Goal: Information Seeking & Learning: Learn about a topic

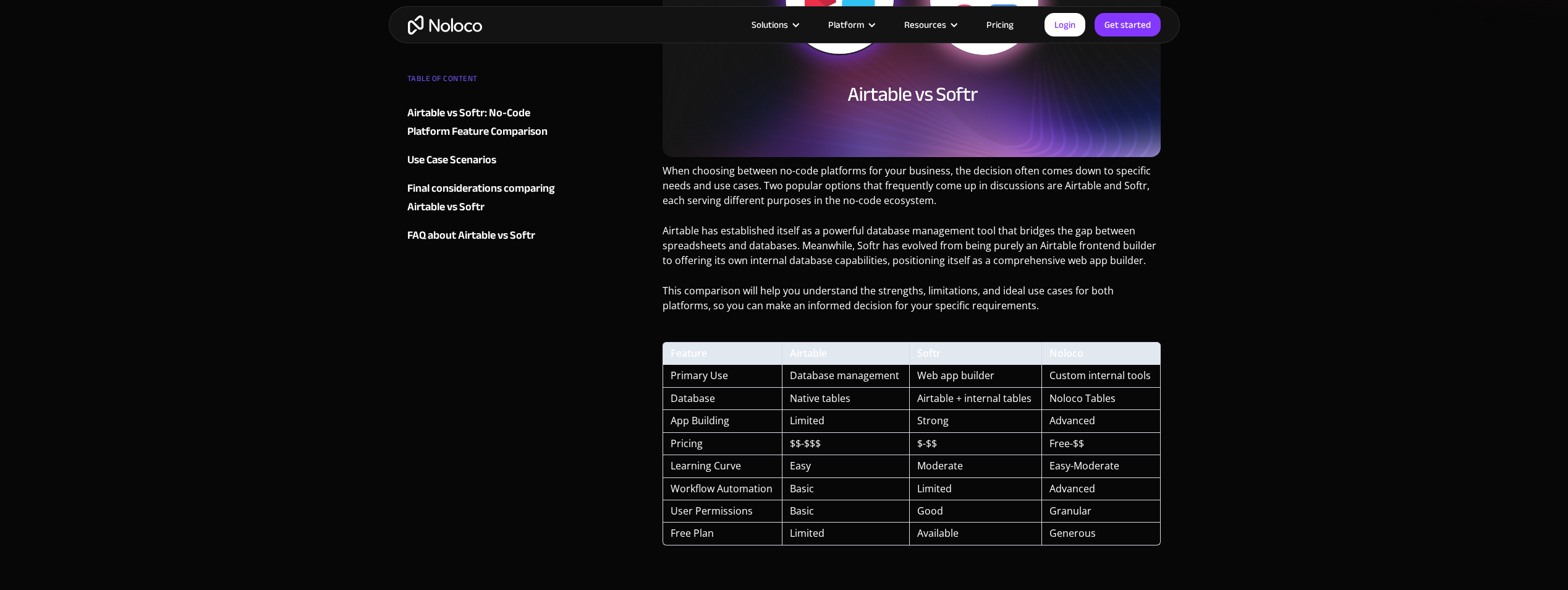
scroll to position [433, 0]
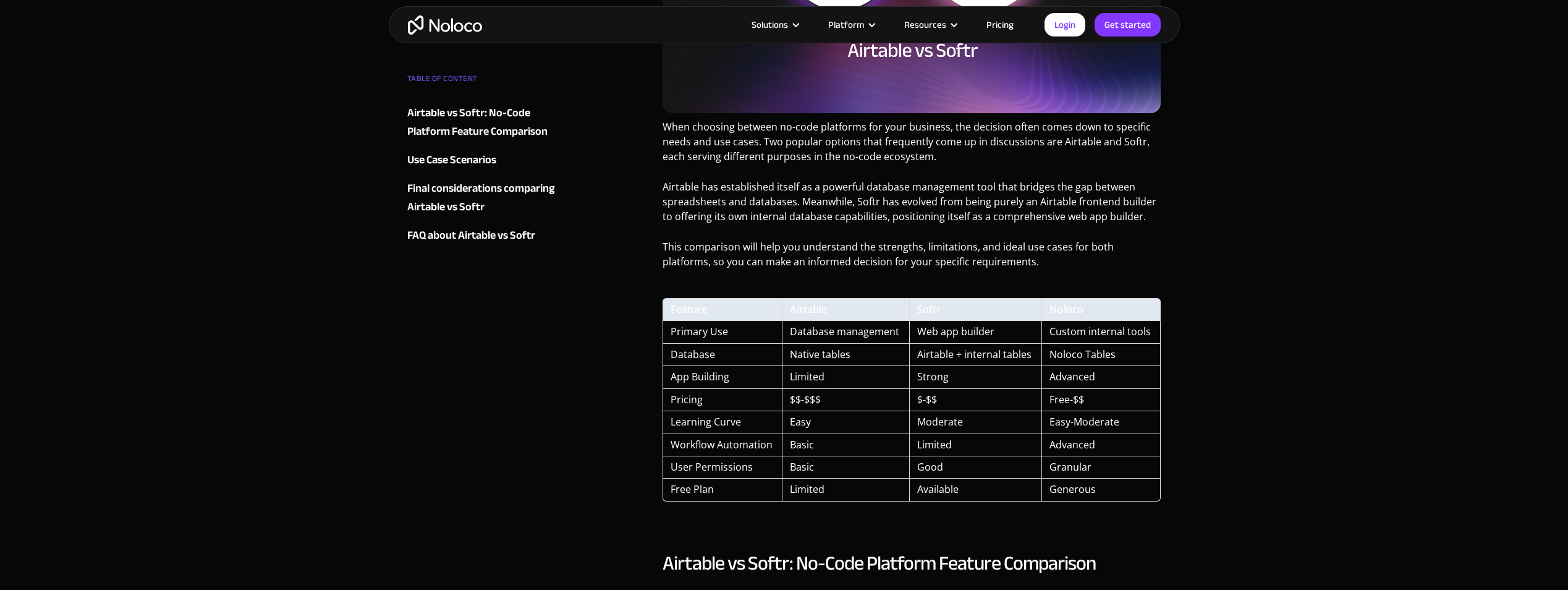
click at [453, 36] on div "Solutions Use Cases Business Types Project Management Keep track of customers, …" at bounding box center [784, 25] width 791 height 37
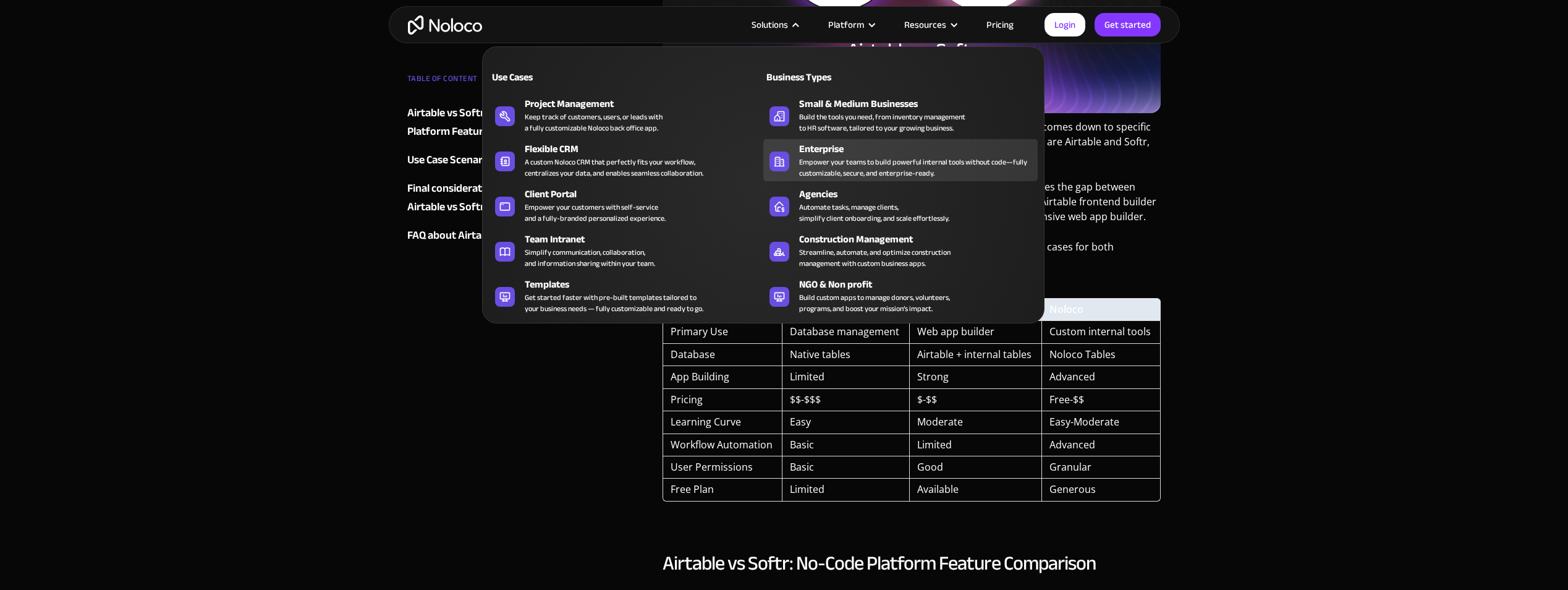
click at [804, 145] on div "Enterprise" at bounding box center [921, 149] width 244 height 15
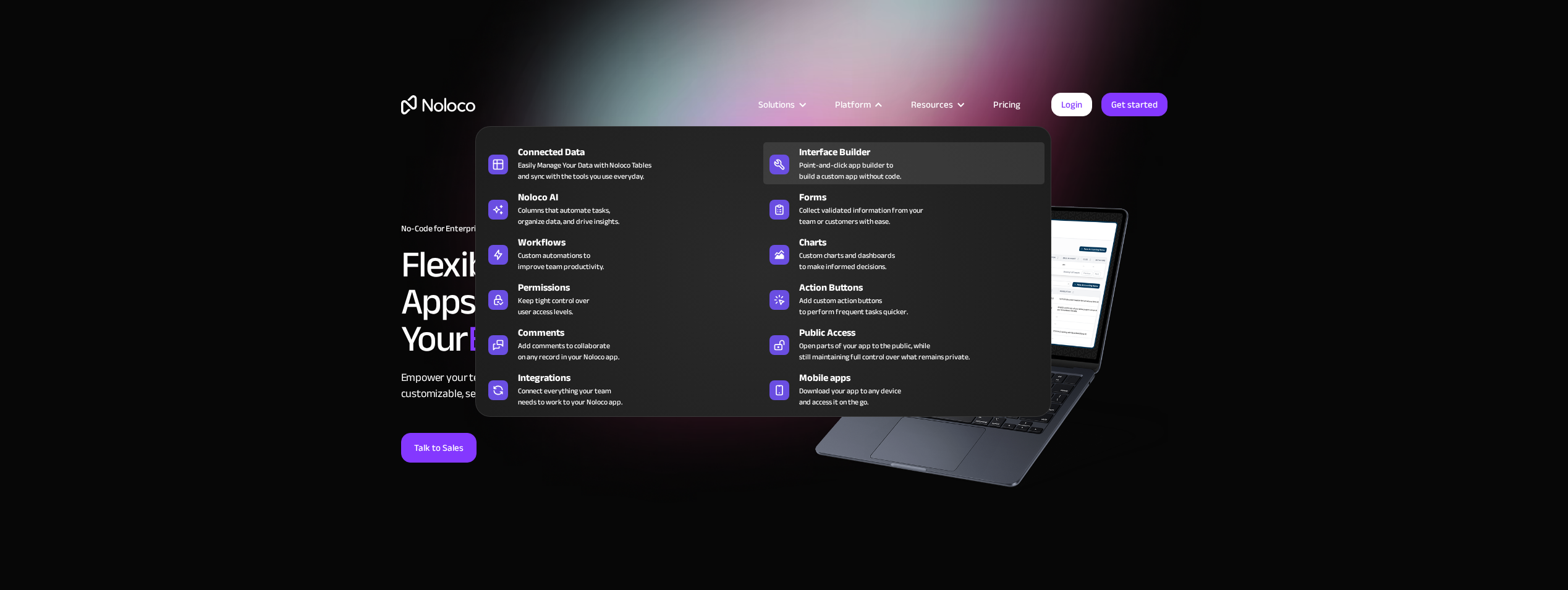
click at [838, 167] on div "Point-and-click app builder to build a custom app without code." at bounding box center [850, 171] width 102 height 22
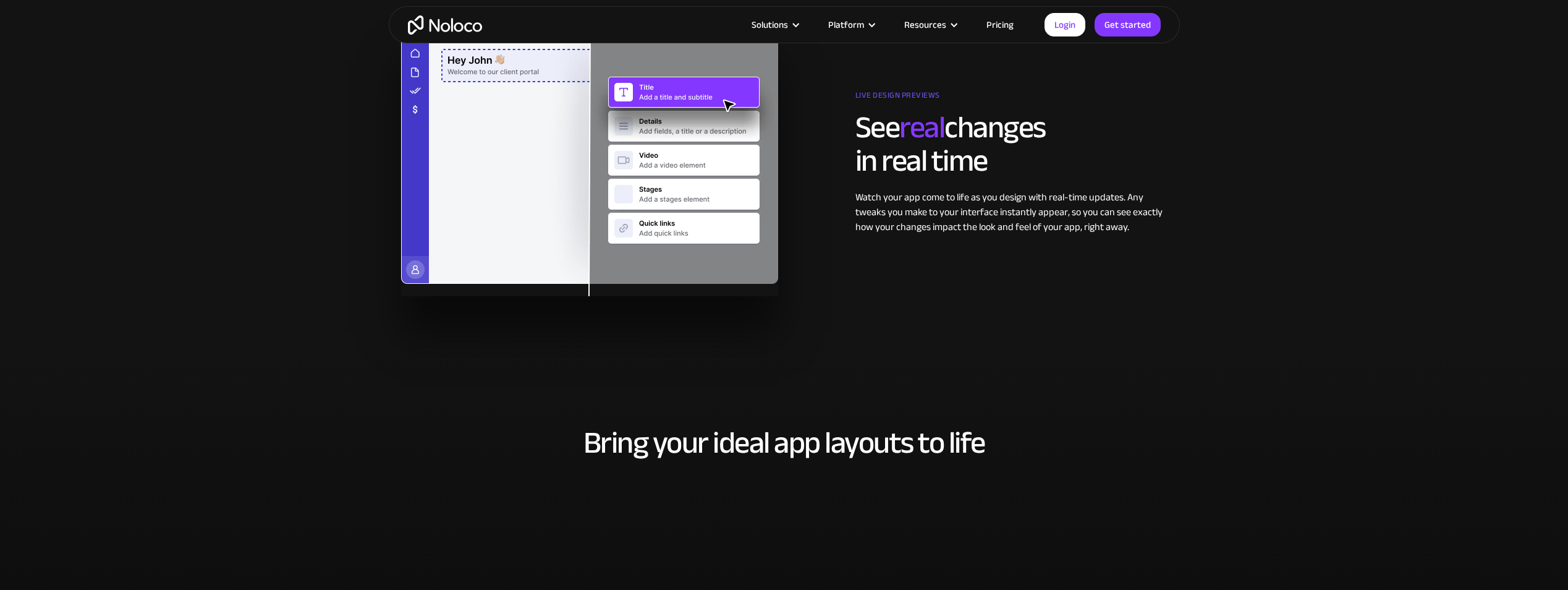
scroll to position [2475, 0]
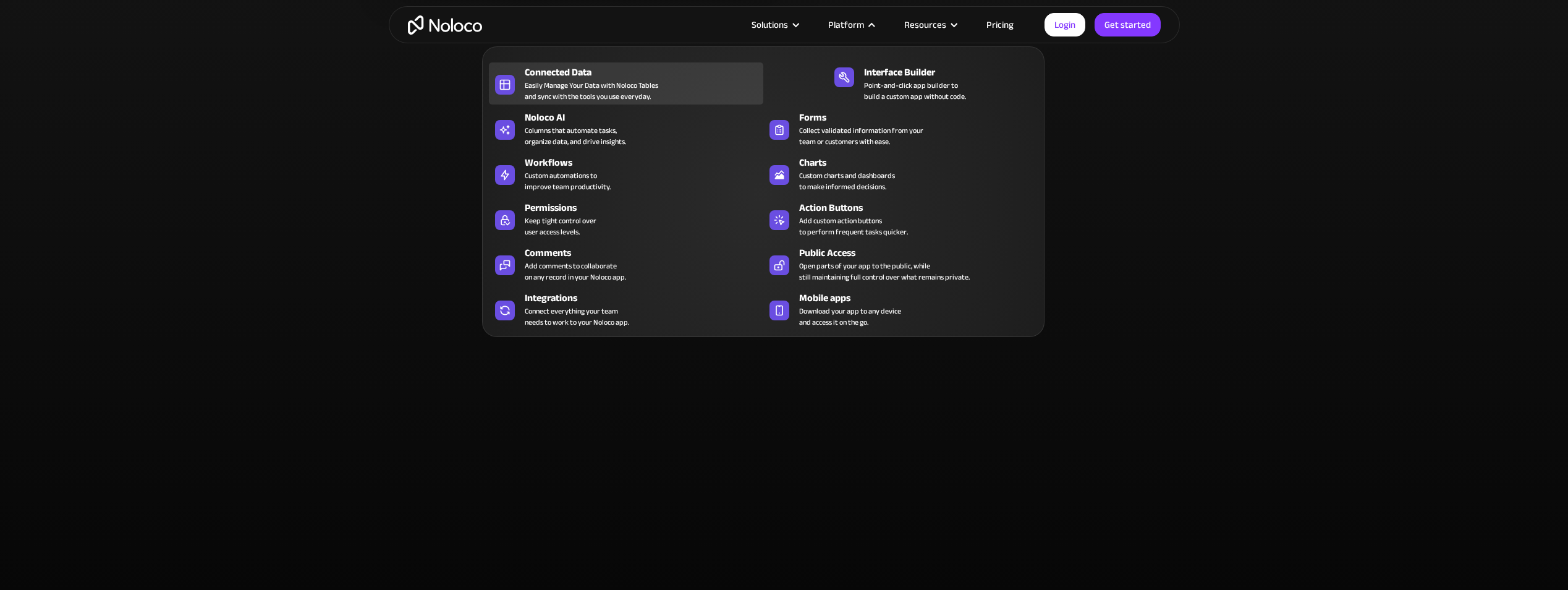
click at [565, 87] on div "Easily Manage Your Data with Noloco Tables and sync with the tools you use ever…" at bounding box center [592, 91] width 134 height 22
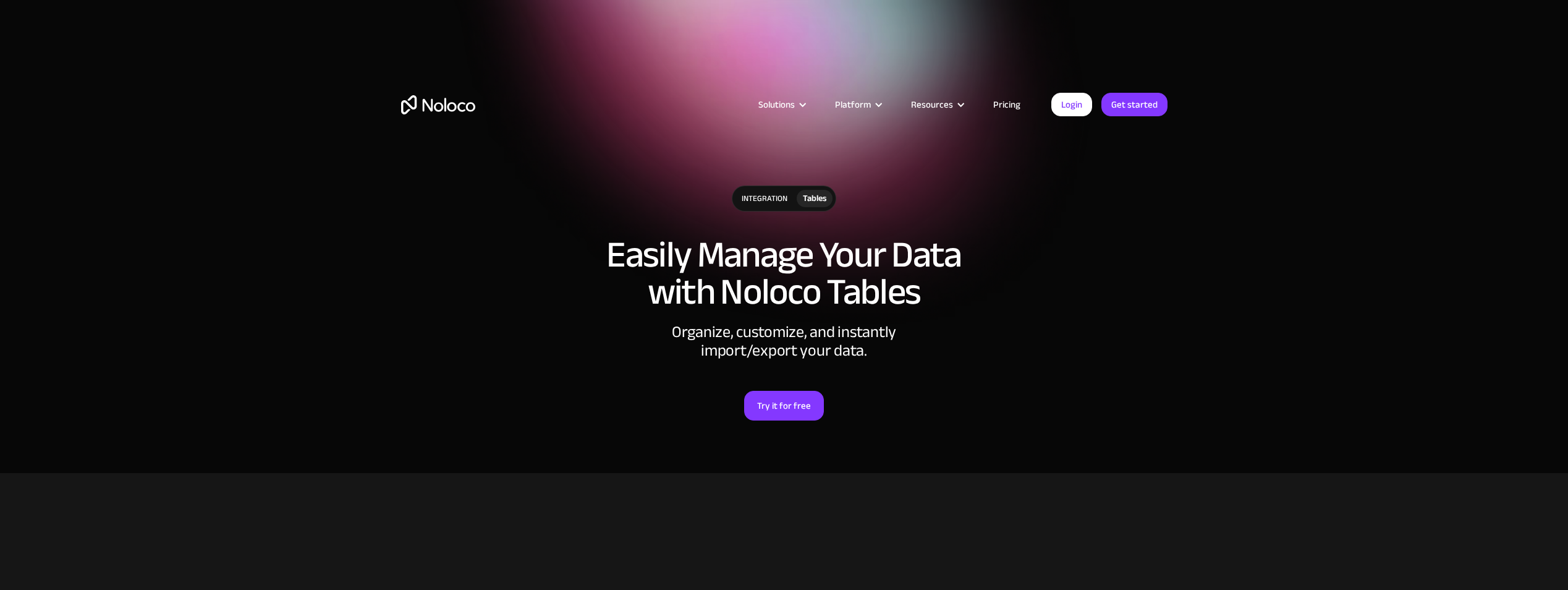
click at [871, 101] on div "Platform" at bounding box center [853, 105] width 36 height 16
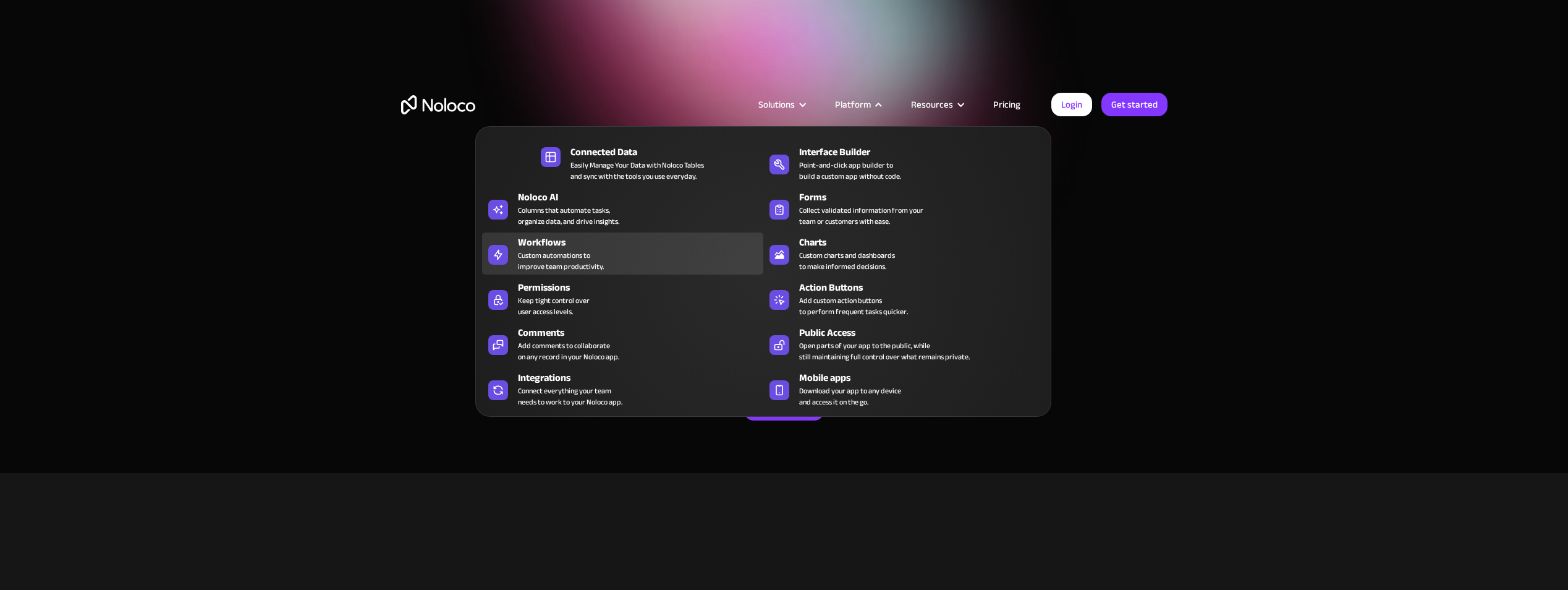
click at [555, 257] on div "Custom automations to improve team productivity." at bounding box center [561, 261] width 86 height 22
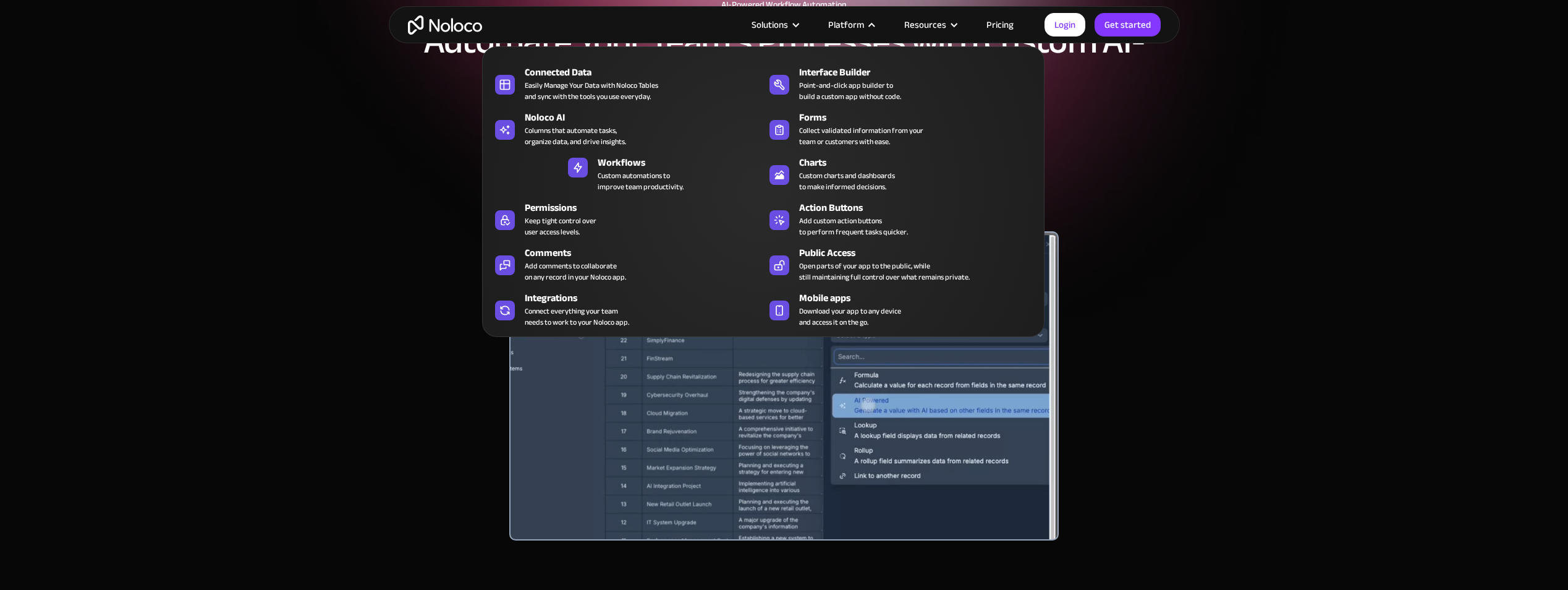
click at [882, 16] on div "Platform" at bounding box center [851, 25] width 76 height 16
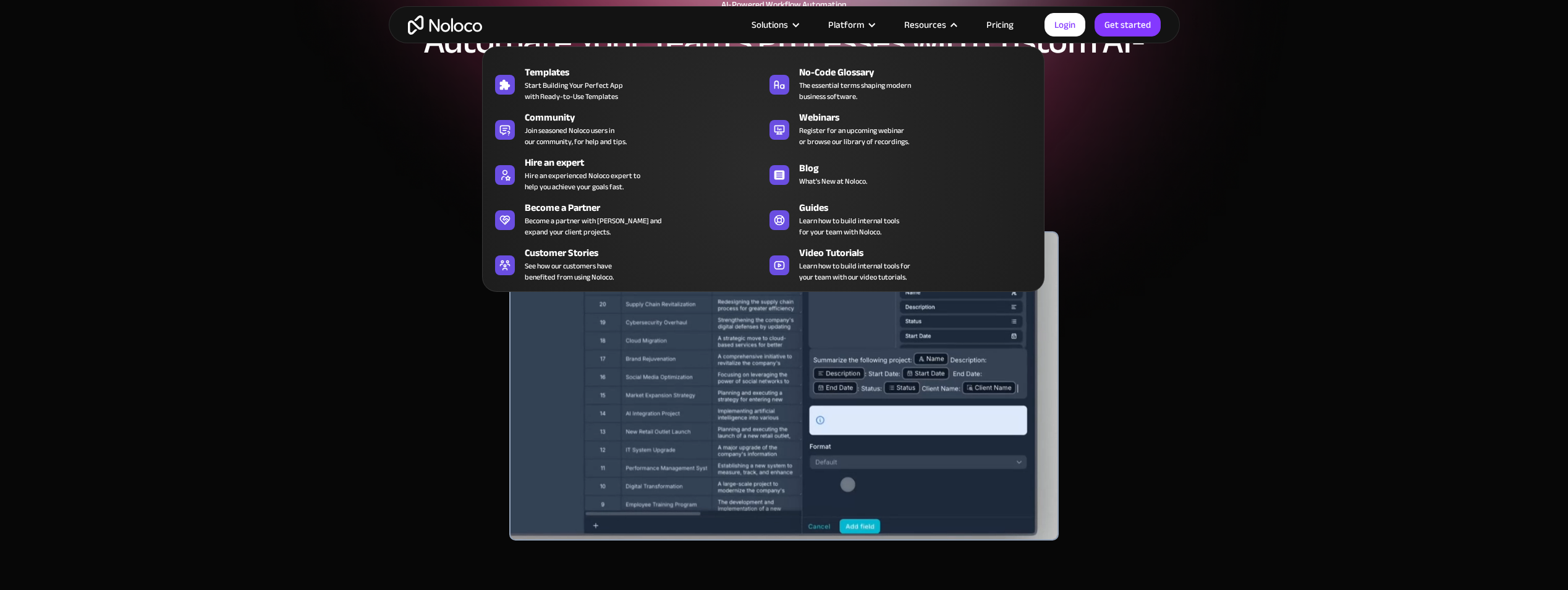
click at [944, 28] on div "Resources" at bounding box center [925, 25] width 42 height 16
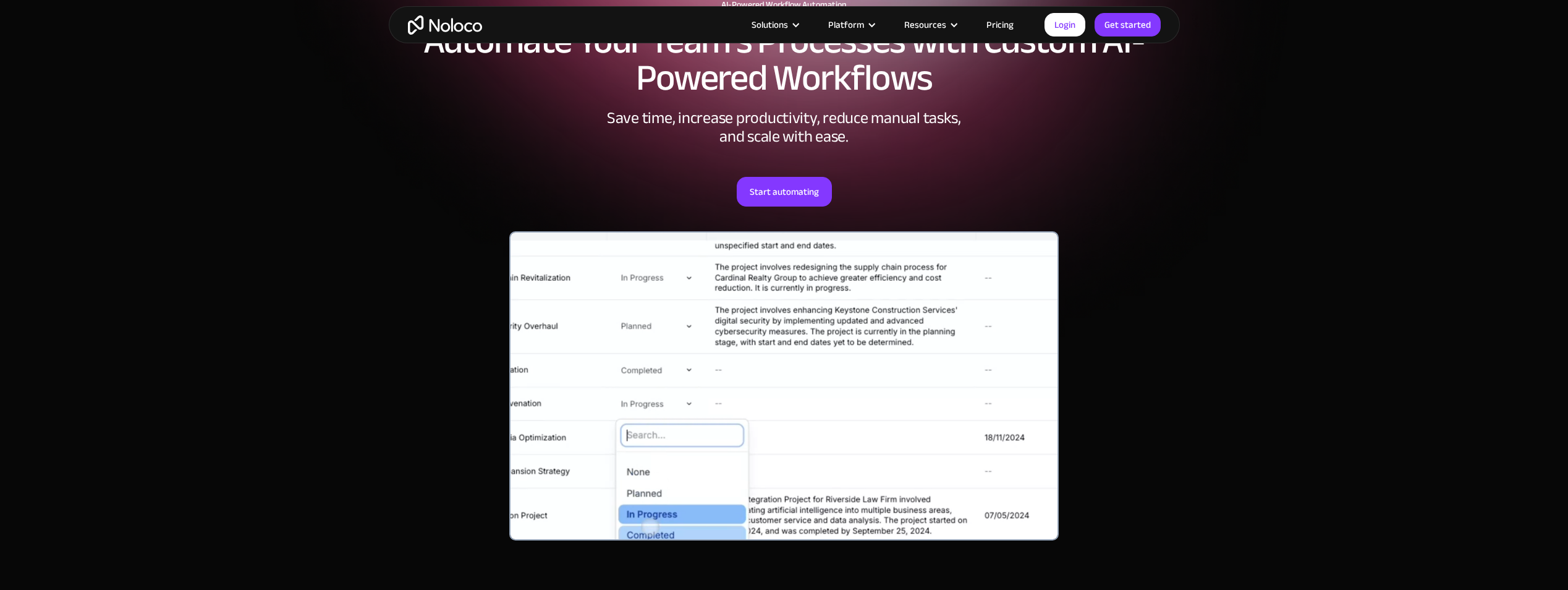
click at [950, 25] on div "Resources" at bounding box center [930, 25] width 83 height 16
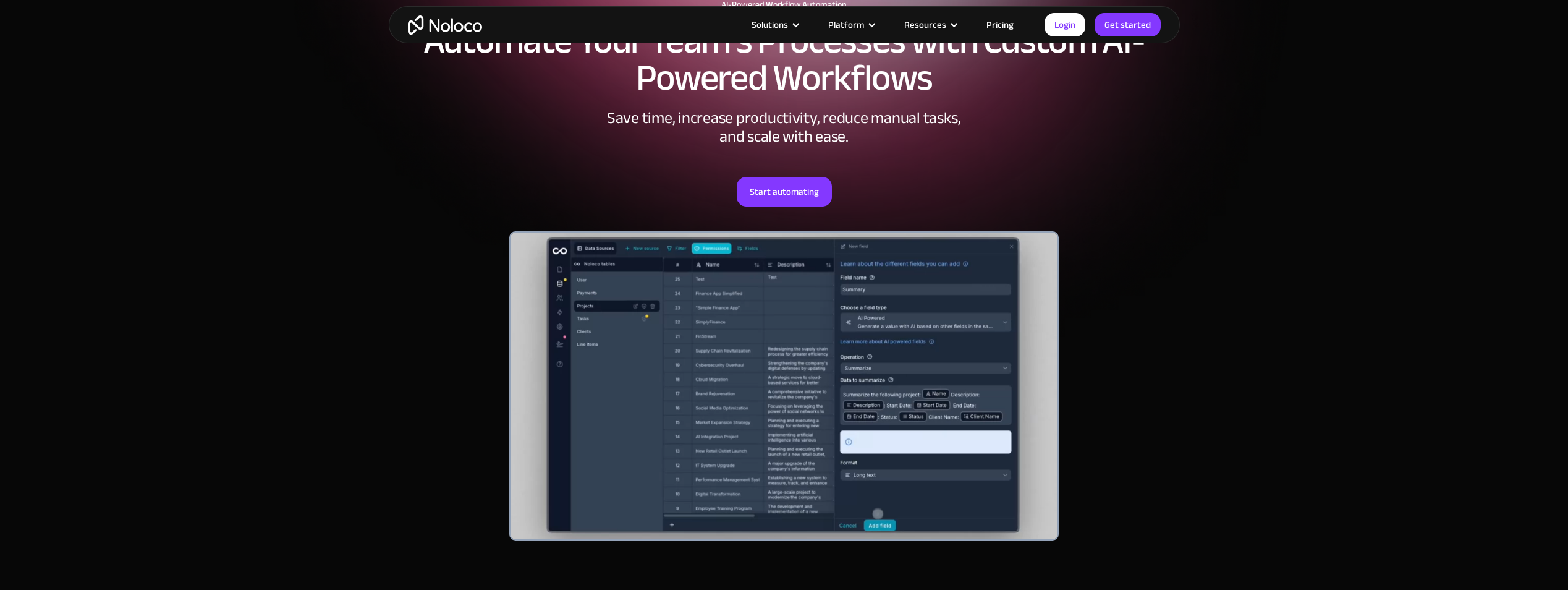
click at [998, 27] on link "Pricing" at bounding box center [1000, 25] width 58 height 16
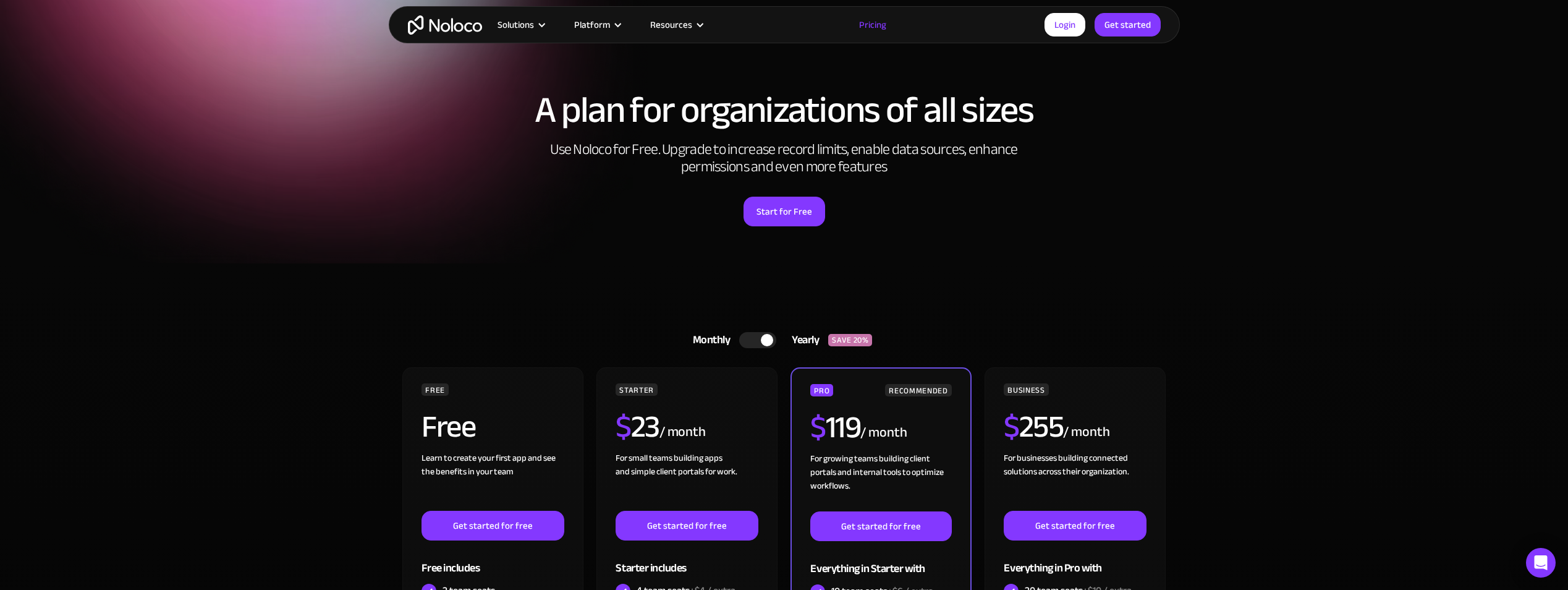
scroll to position [62, 0]
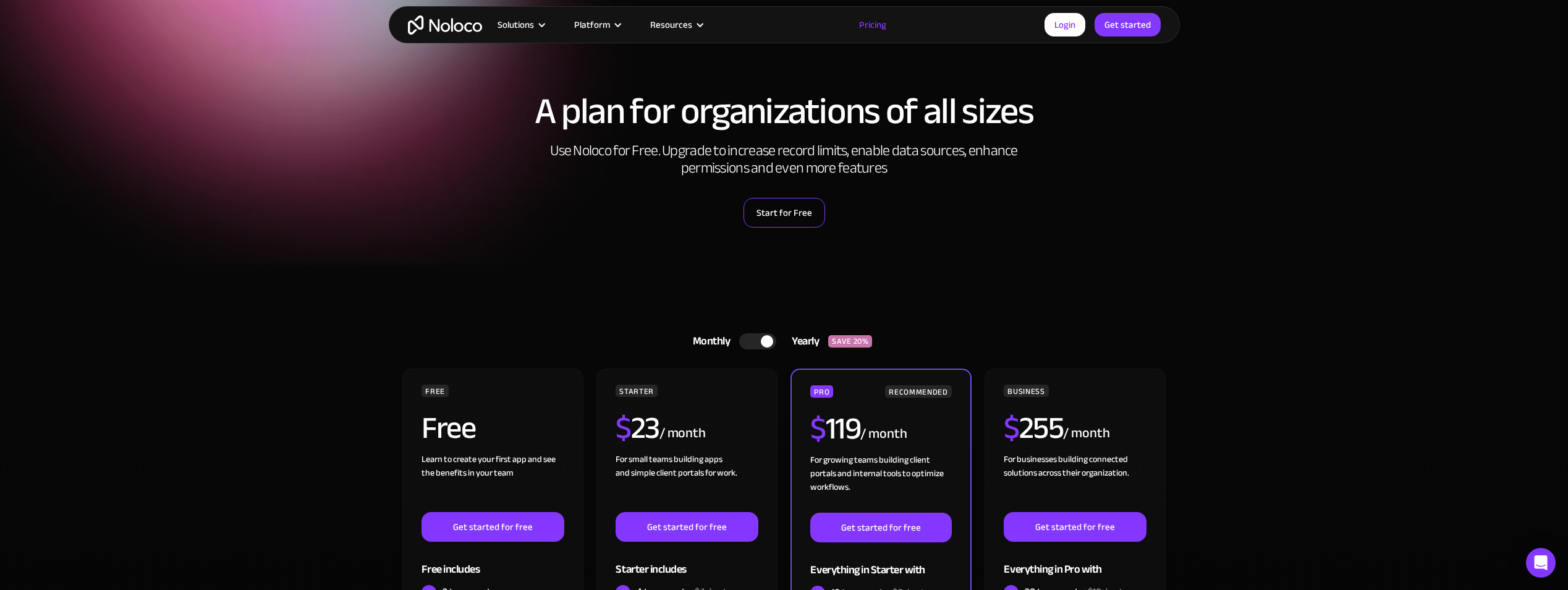
click at [793, 204] on link "Start for Free" at bounding box center [784, 213] width 82 height 30
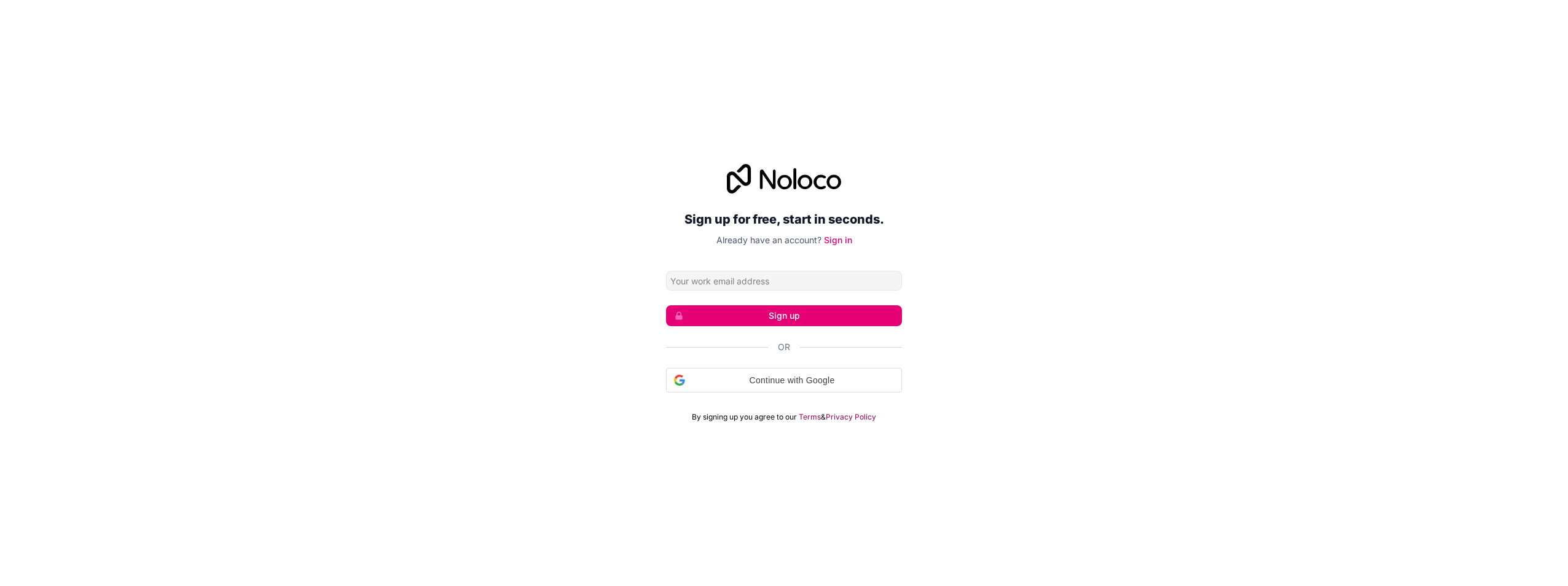
click at [799, 291] on form "Sign up Or Continue with Google Continue with Google. Opens in new tab By signi…" at bounding box center [783, 347] width 236 height 151
click at [796, 285] on input "Email address" at bounding box center [783, 281] width 236 height 20
drag, startPoint x: 681, startPoint y: 160, endPoint x: 677, endPoint y: 149, distance: 11.7
click at [680, 160] on div "Sign up for free, start in seconds. Already have an account? Sign in Sign up Or…" at bounding box center [784, 293] width 1568 height 296
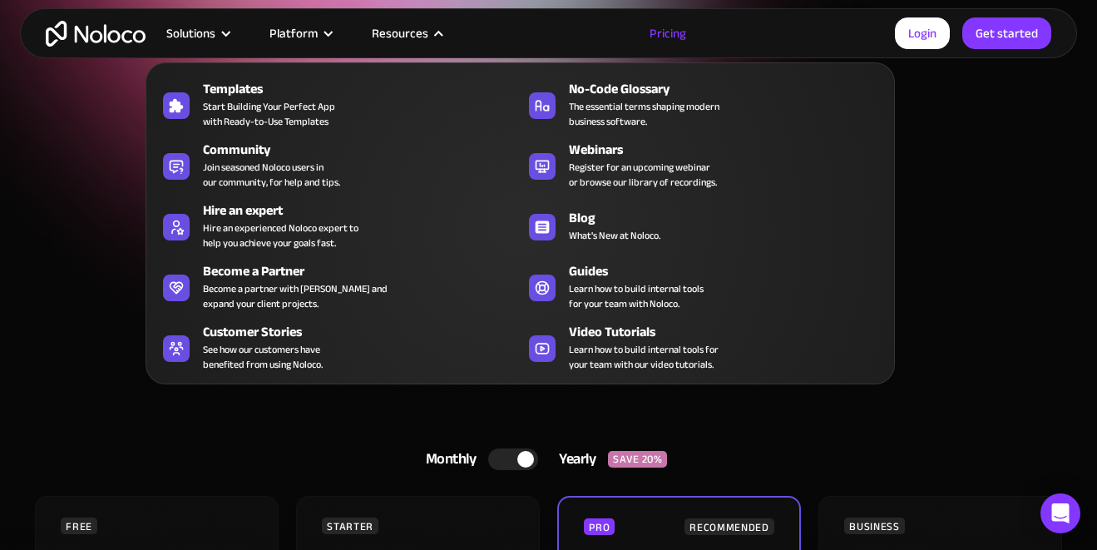
click at [421, 38] on div "Resources" at bounding box center [400, 33] width 57 height 22
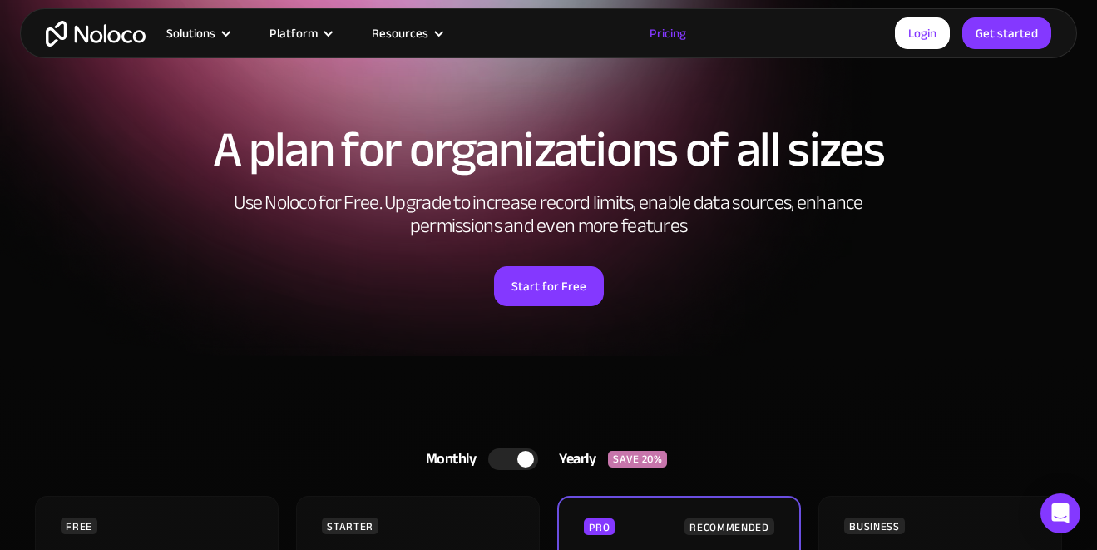
click at [421, 38] on div "Resources" at bounding box center [400, 33] width 57 height 22
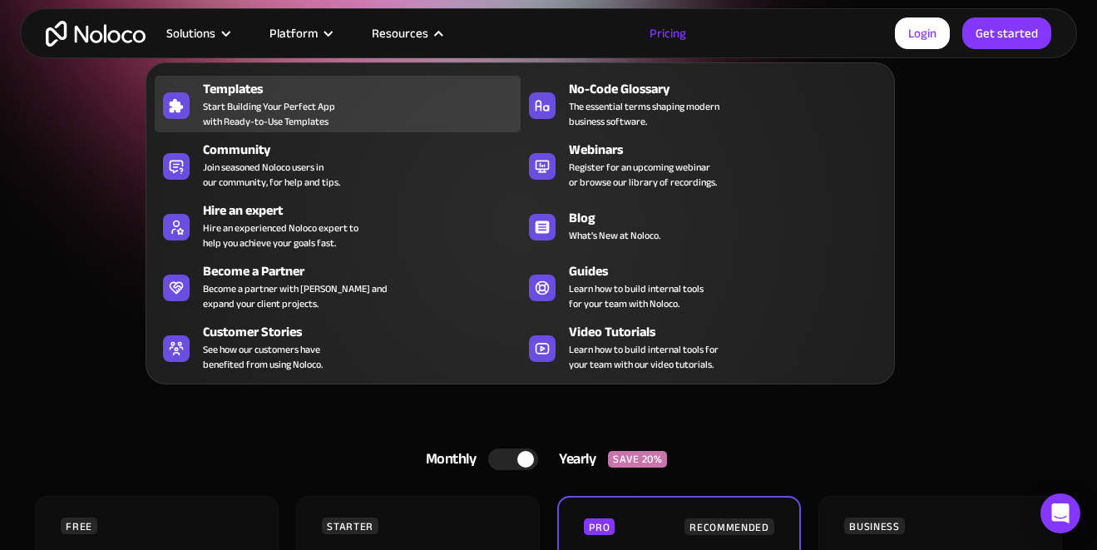
click at [245, 112] on span "Start Building Your Perfect App with Ready-to-Use Templates" at bounding box center [269, 114] width 132 height 30
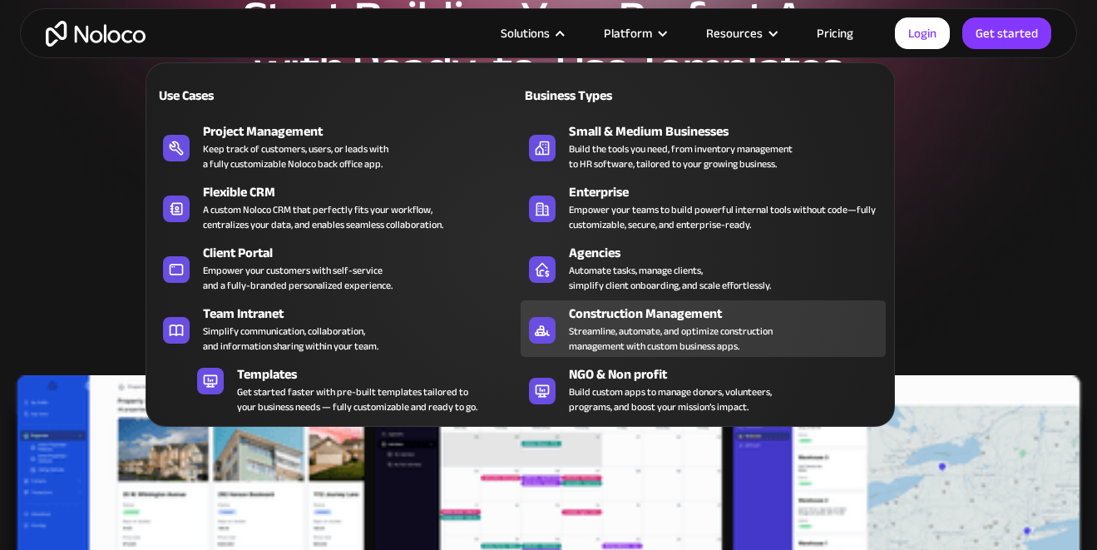
scroll to position [333, 0]
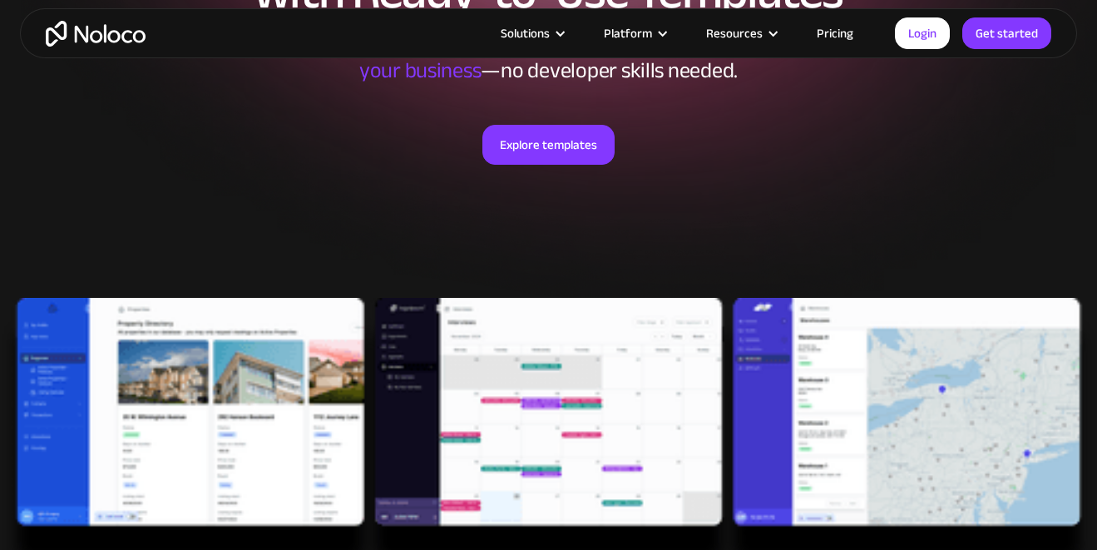
click at [941, 213] on div "Explore templates" at bounding box center [548, 165] width 1031 height 165
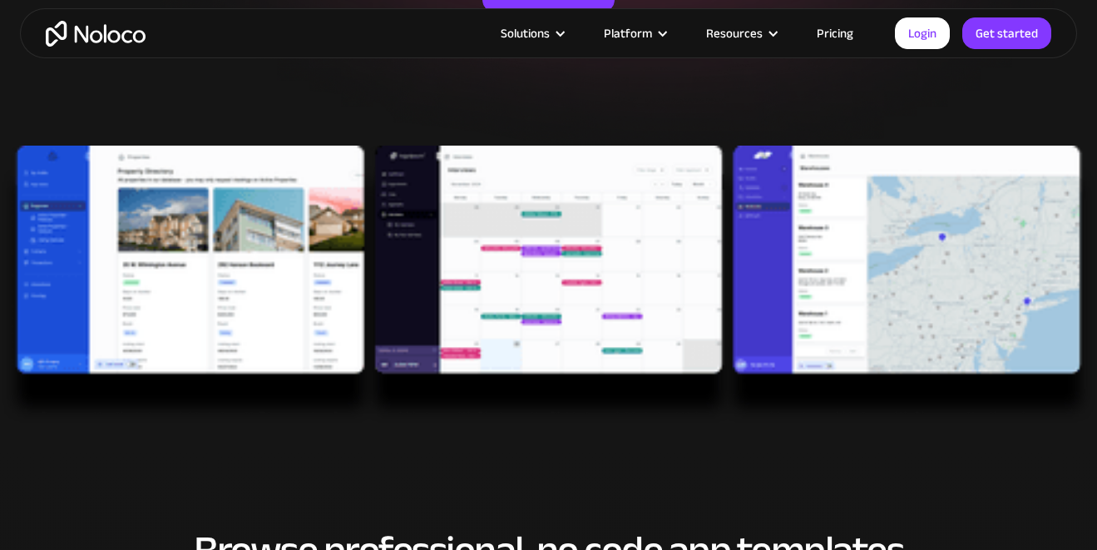
scroll to position [499, 0]
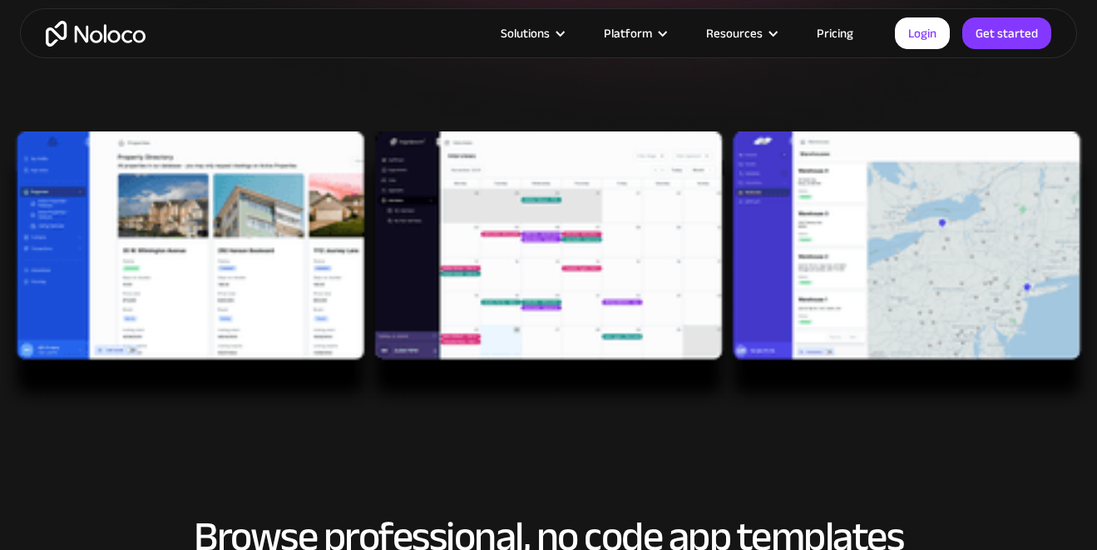
click at [153, 256] on img at bounding box center [548, 270] width 1097 height 279
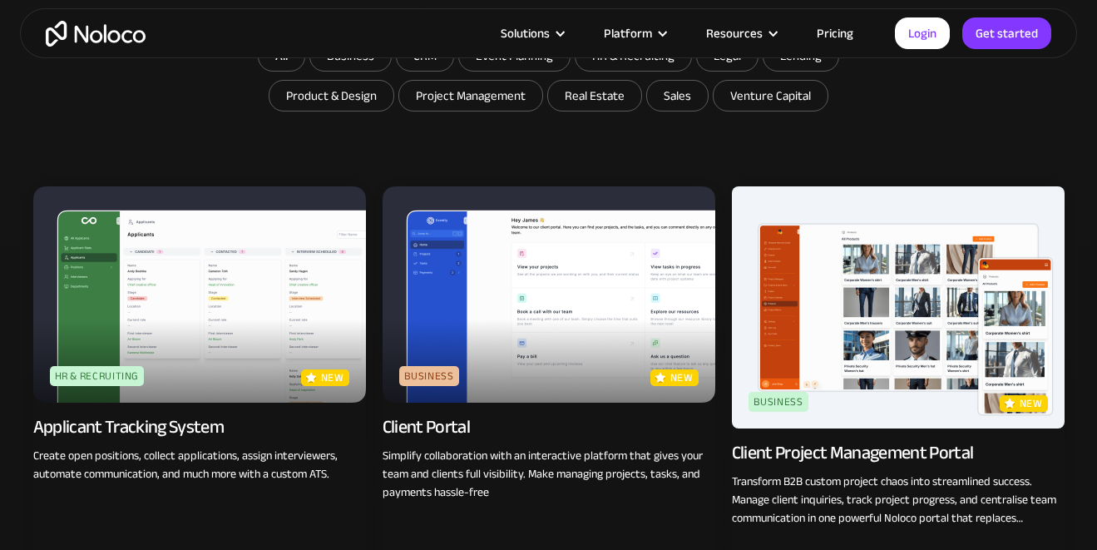
scroll to position [1247, 0]
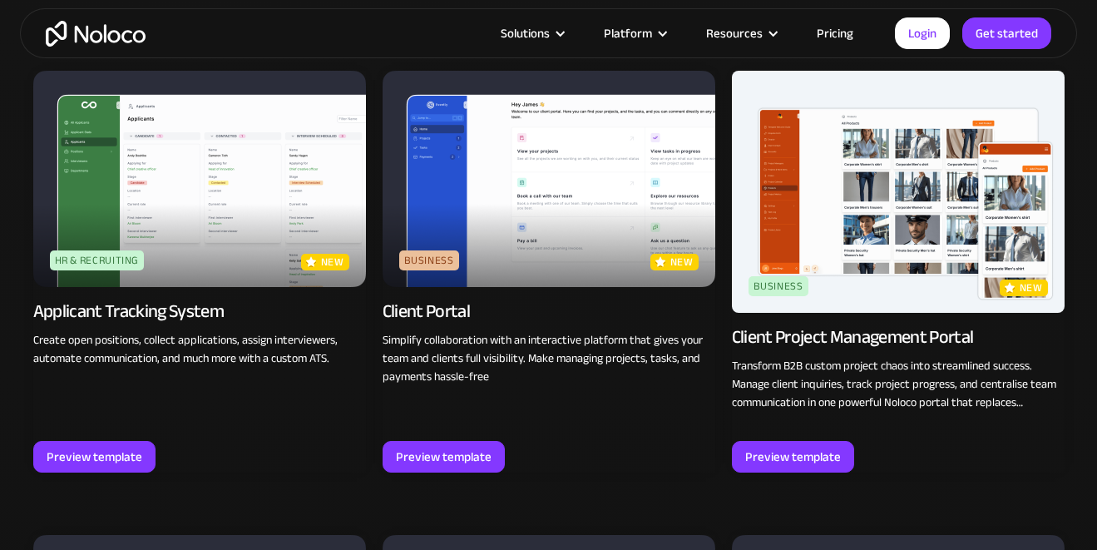
click at [767, 175] on img at bounding box center [898, 192] width 333 height 242
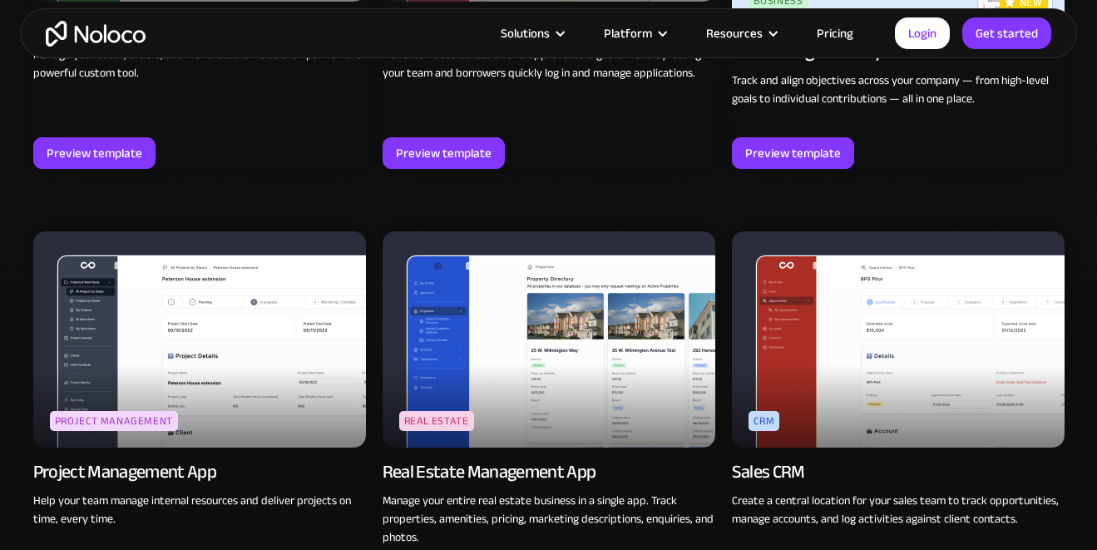
scroll to position [2910, 0]
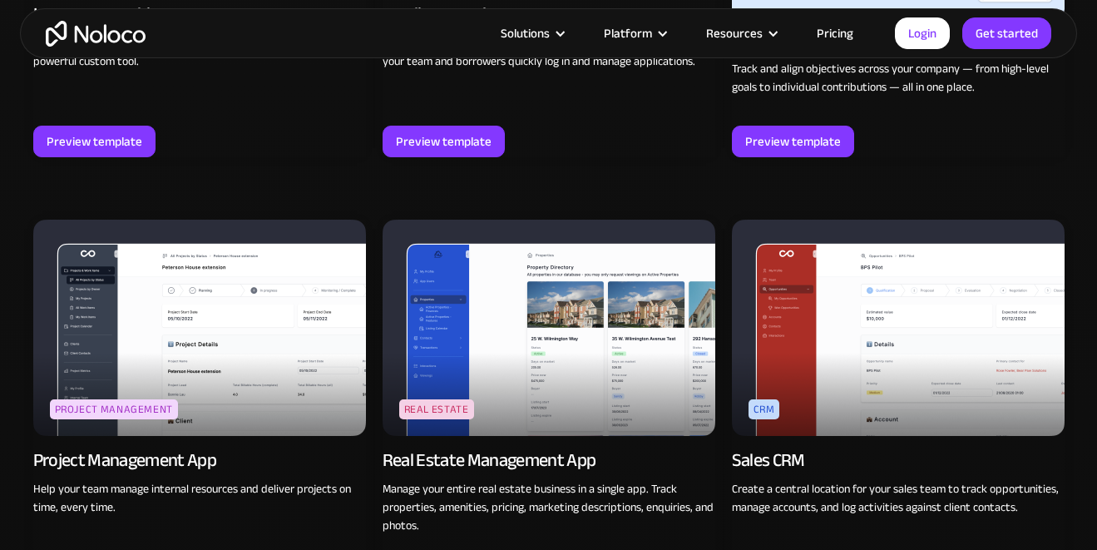
click at [578, 344] on img at bounding box center [548, 327] width 333 height 216
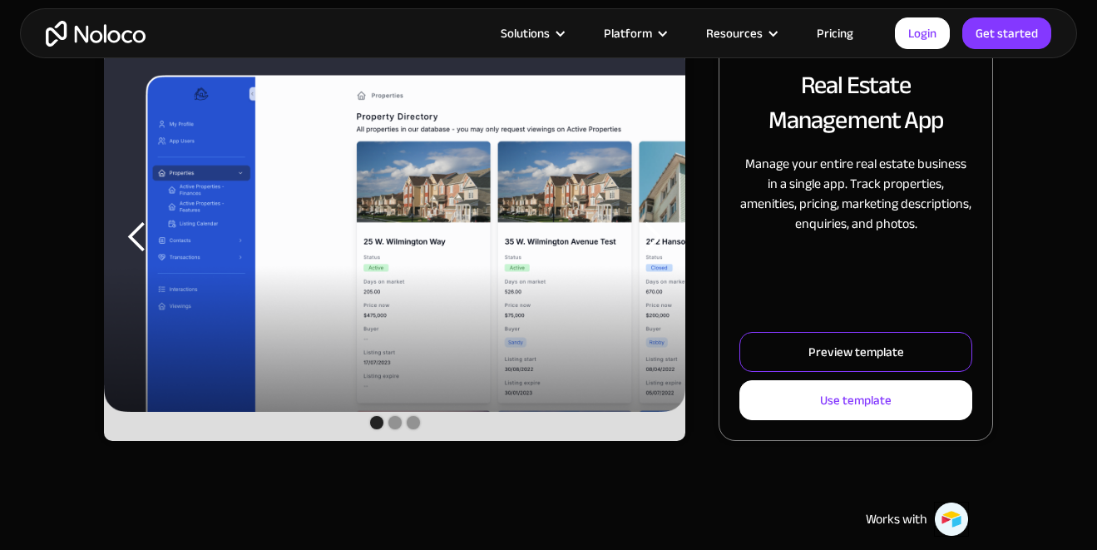
click at [912, 358] on link "Preview template" at bounding box center [855, 352] width 233 height 40
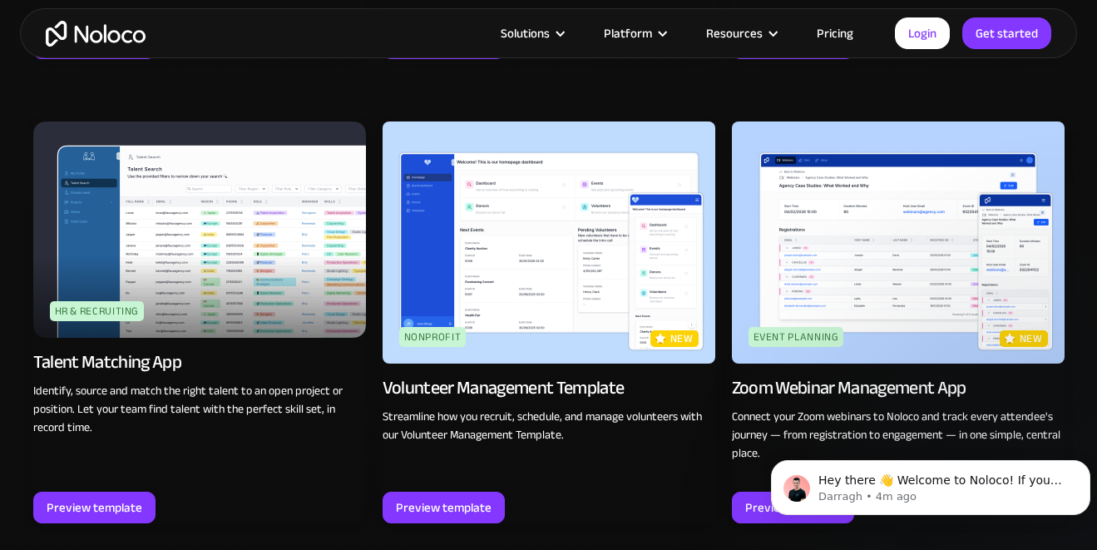
scroll to position [3351, 0]
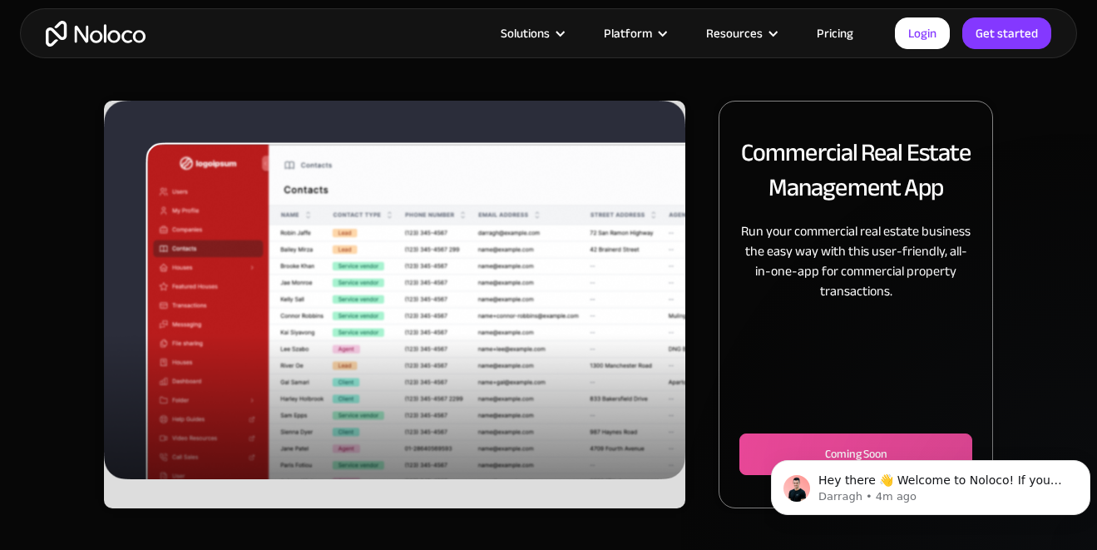
scroll to position [249, 0]
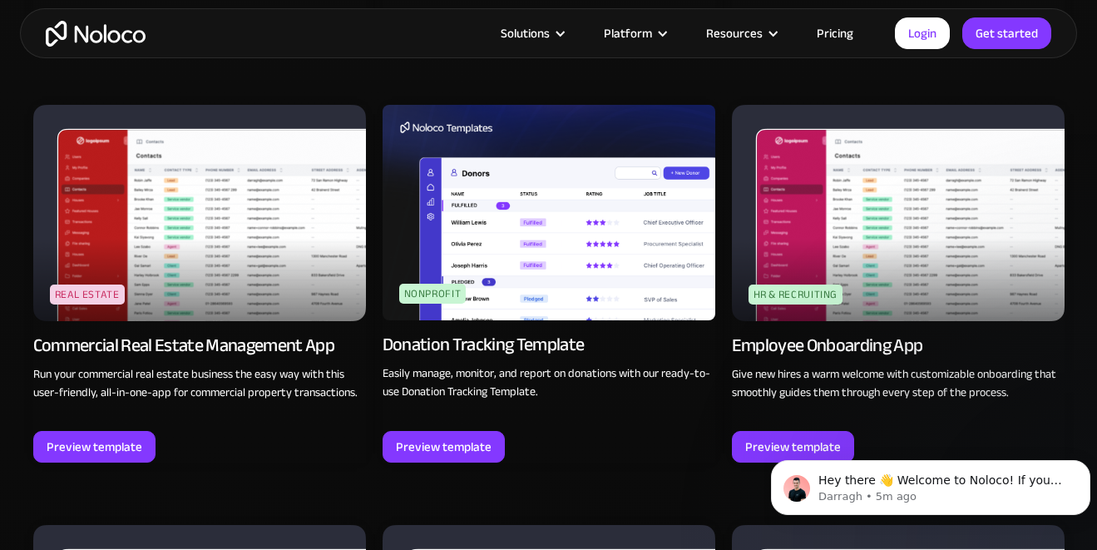
scroll to position [3933, 0]
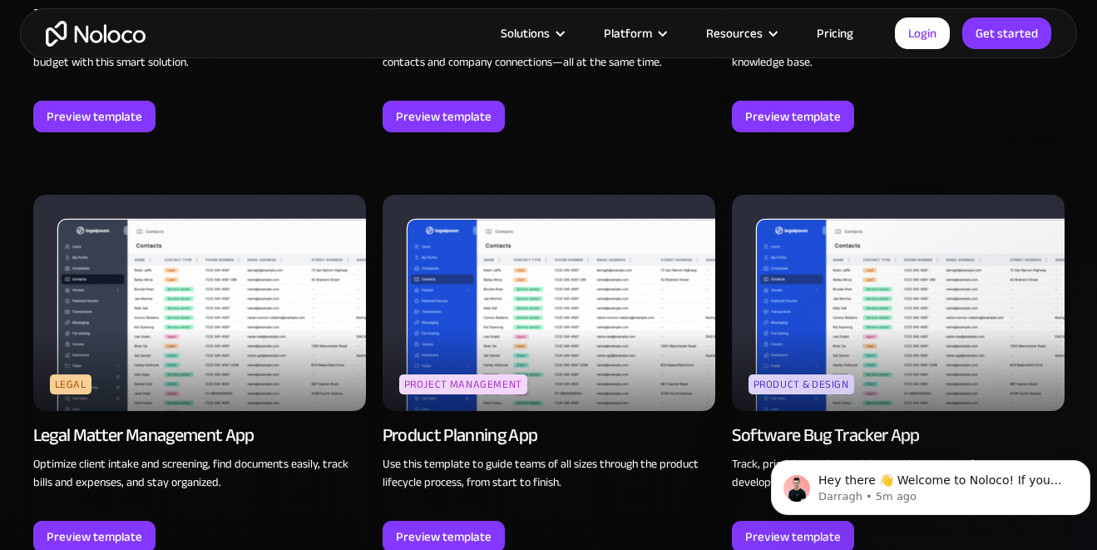
scroll to position [4682, 0]
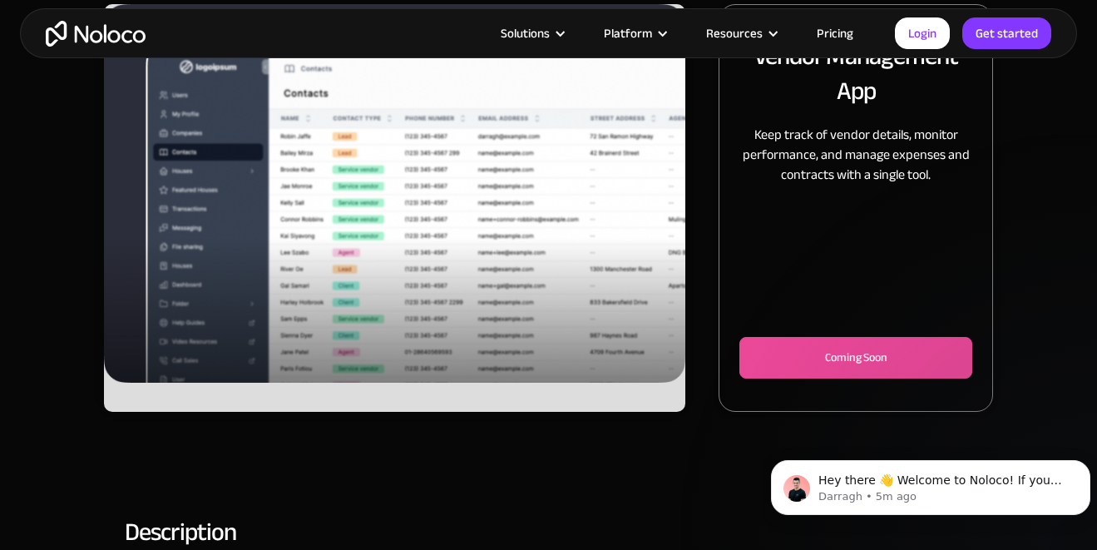
scroll to position [249, 0]
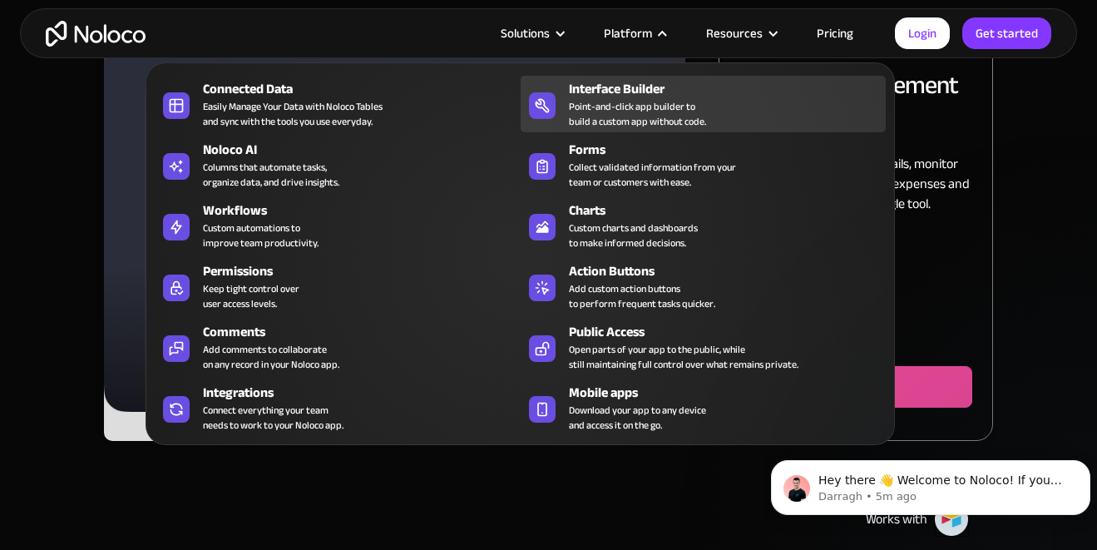
click at [592, 117] on div "Point-and-click app builder to build a custom app without code." at bounding box center [637, 114] width 137 height 30
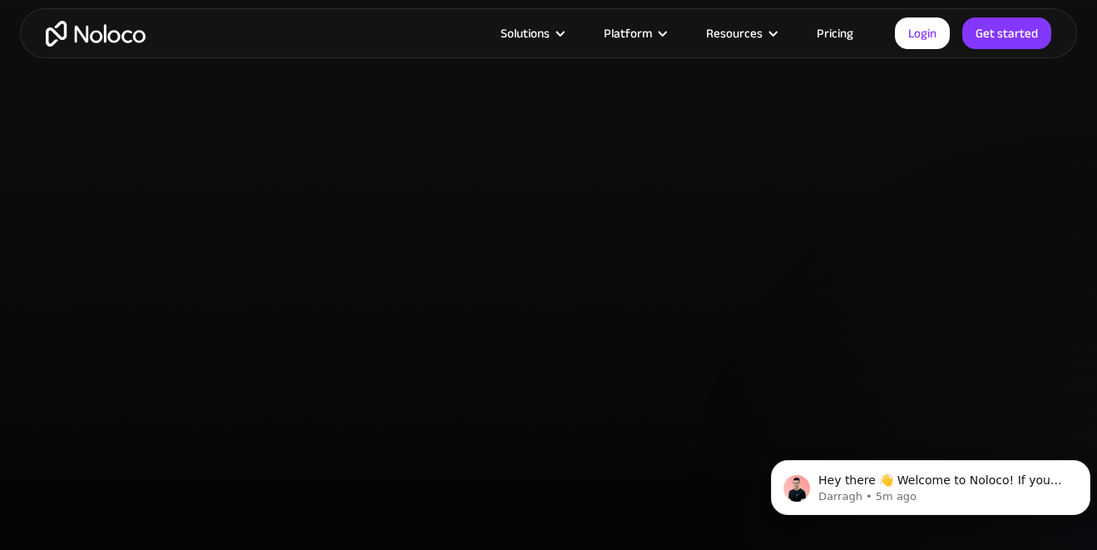
scroll to position [3991, 0]
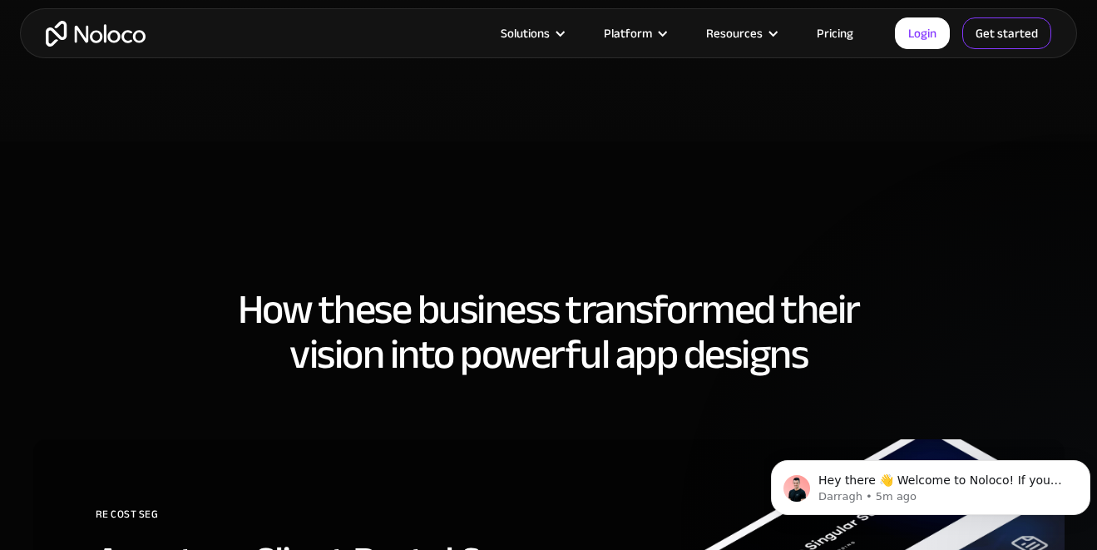
click at [994, 28] on link "Get started" at bounding box center [1006, 33] width 89 height 32
click at [913, 47] on link "Login" at bounding box center [922, 33] width 55 height 32
